Goal: Task Accomplishment & Management: Manage account settings

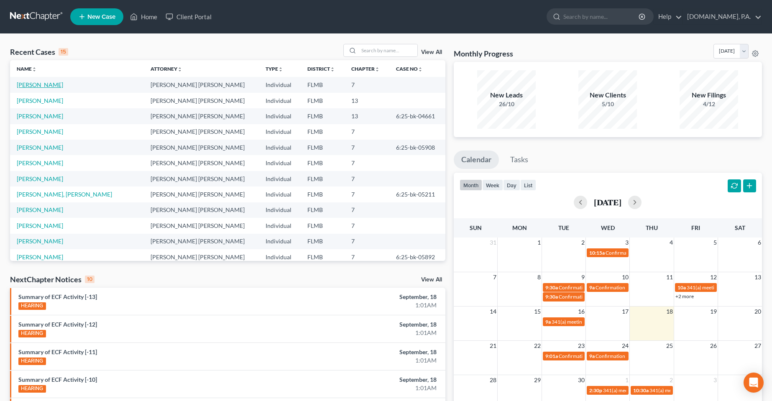
click at [24, 82] on link "[PERSON_NAME]" at bounding box center [40, 84] width 46 height 7
select select "4"
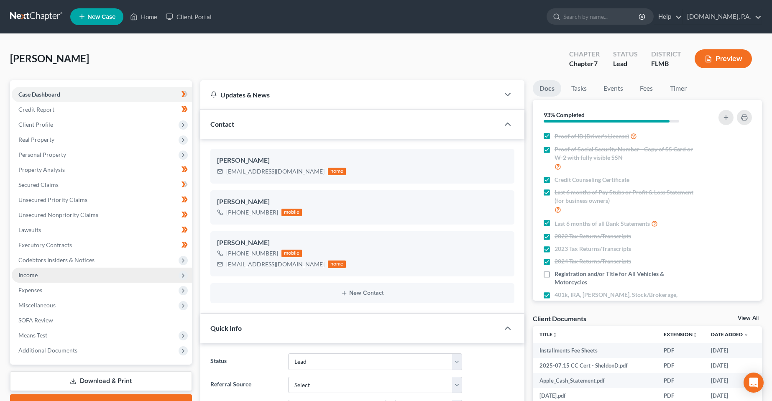
click at [39, 279] on span "Income" at bounding box center [102, 275] width 180 height 15
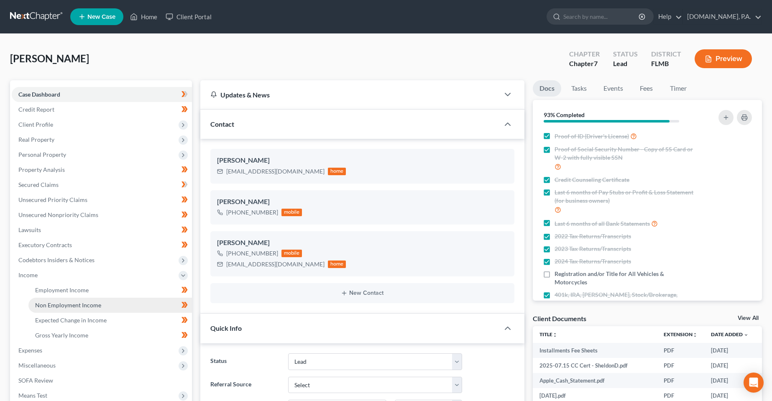
click at [73, 309] on link "Non Employment Income" at bounding box center [110, 305] width 164 height 15
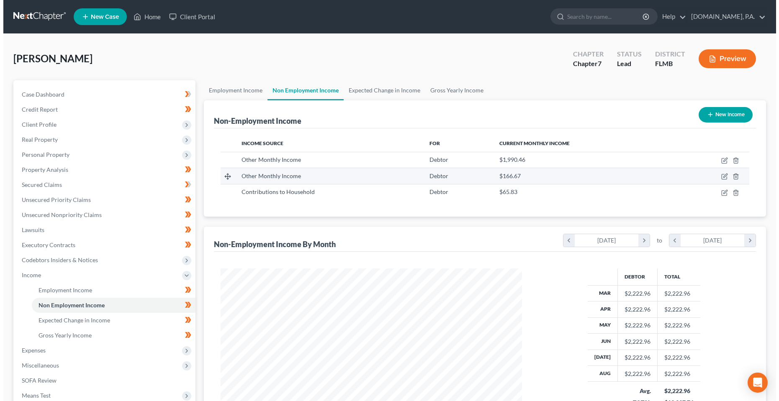
scroll to position [151, 318]
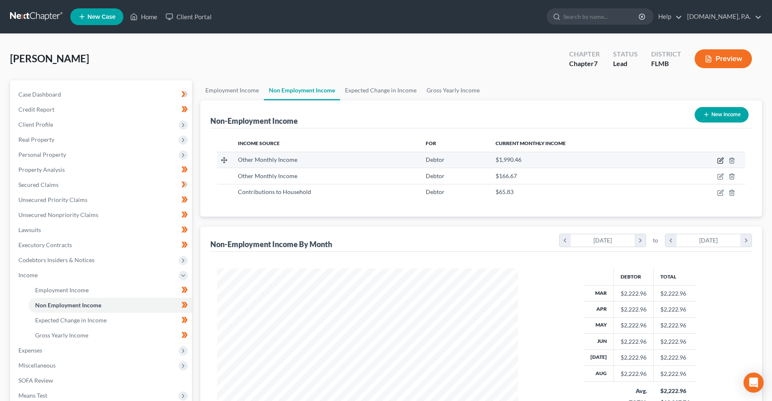
click at [723, 159] on icon "button" at bounding box center [721, 160] width 7 height 7
select select "13"
select select "0"
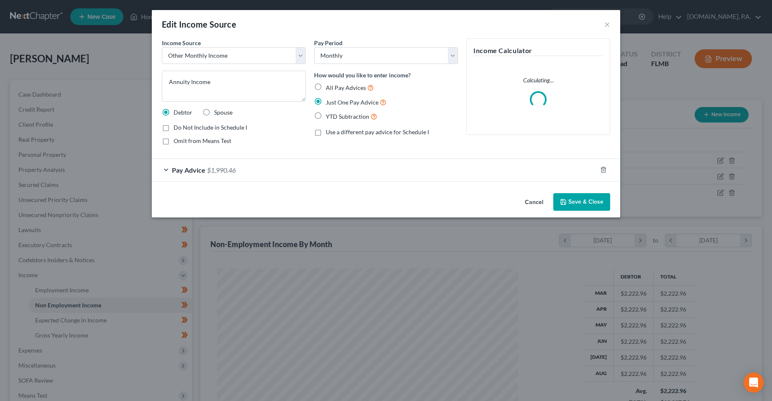
scroll to position [152, 321]
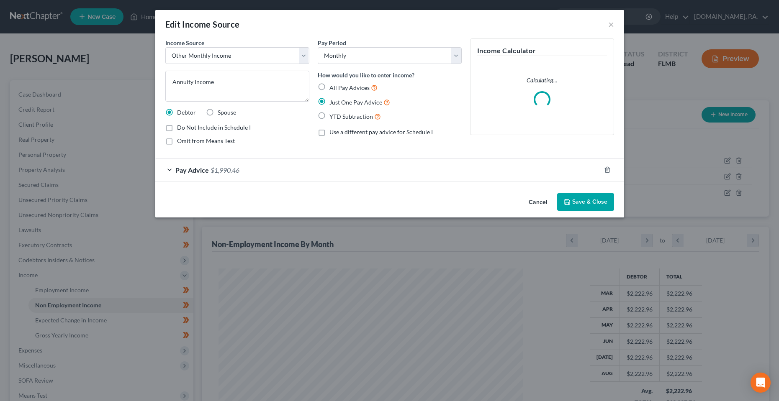
click at [258, 159] on div "Pay Advice $1,990.46" at bounding box center [389, 170] width 469 height 23
click at [264, 177] on div "Pay Advice $1,990.46" at bounding box center [377, 170] width 445 height 22
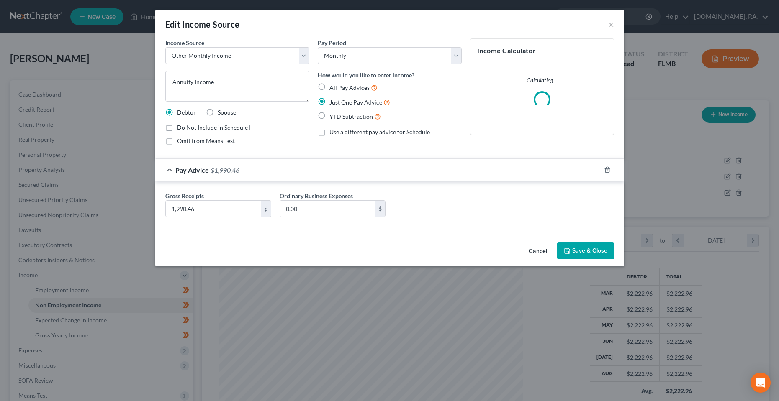
click at [338, 241] on div "Cancel Save & Close" at bounding box center [389, 253] width 469 height 28
click at [540, 251] on button "Cancel" at bounding box center [538, 251] width 32 height 17
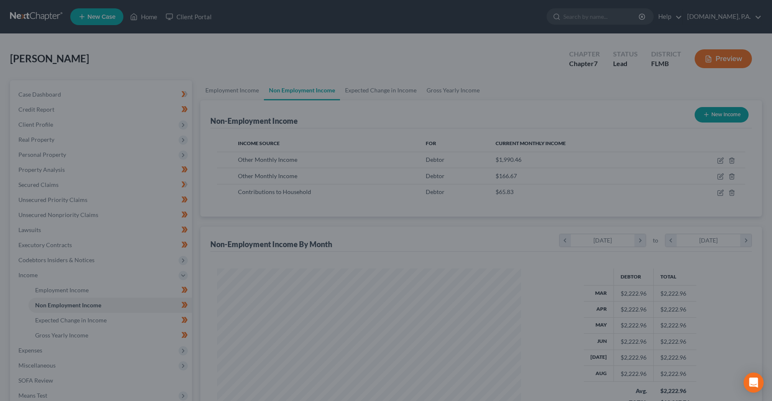
scroll to position [418228, 418060]
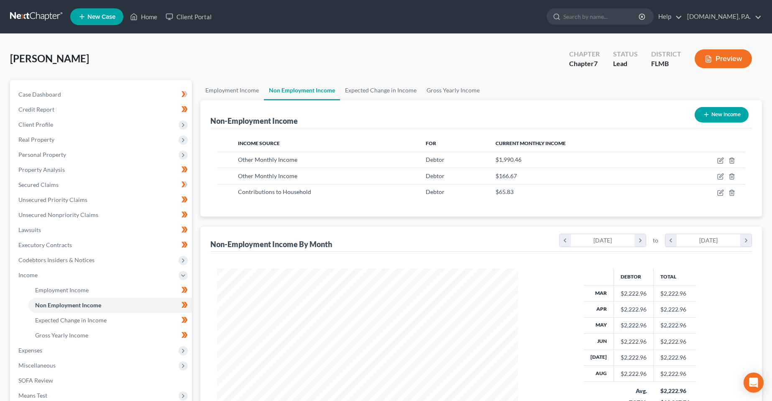
click at [494, 69] on div "[PERSON_NAME] Upgraded Chapter Chapter 7 Status Lead District FLMB Preview" at bounding box center [386, 62] width 752 height 36
click at [252, 43] on div "[PERSON_NAME] Upgraded Chapter Chapter 7 Status Lead District FLMB Preview Peti…" at bounding box center [386, 262] width 772 height 456
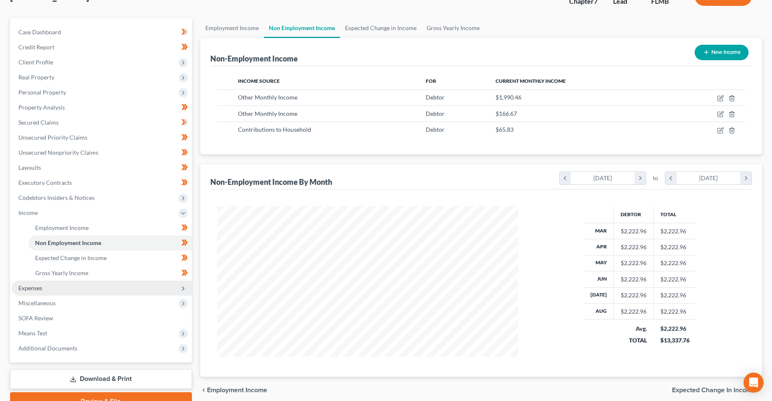
scroll to position [104, 0]
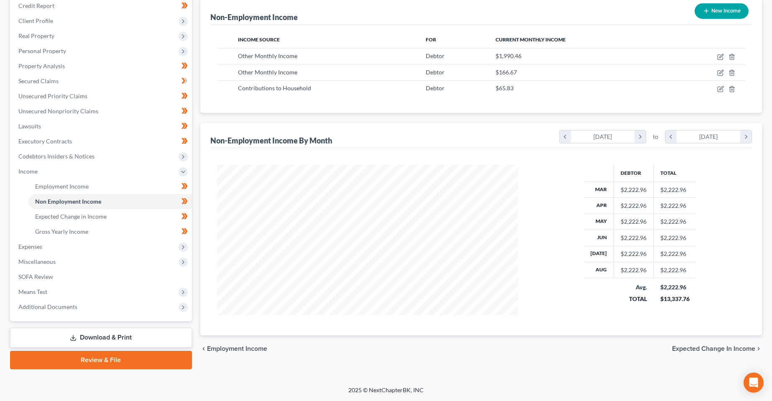
click at [251, 328] on div "Debtor Total Mar $2,222.96 $2,222.96 Apr $2,222.96 $2,222.96 May $2,222.96 $2,2…" at bounding box center [481, 241] width 542 height 187
